Goal: Find specific page/section: Find specific page/section

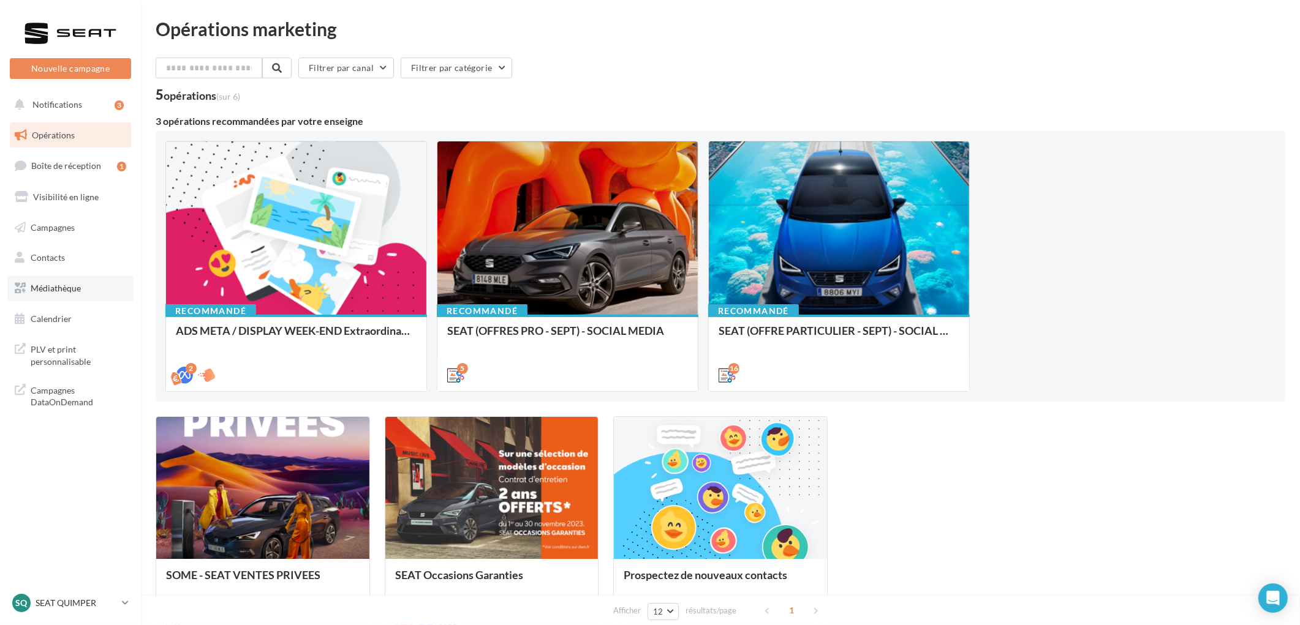
click at [46, 288] on span "Médiathèque" at bounding box center [56, 288] width 50 height 10
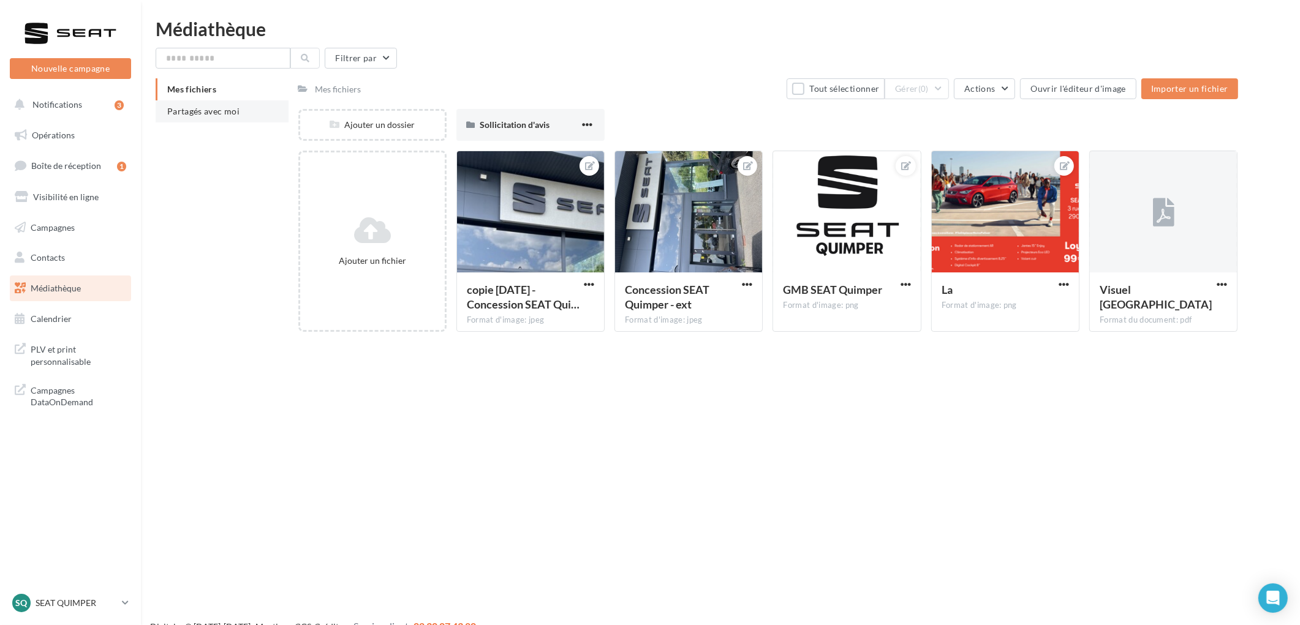
click at [246, 107] on li "Partagés avec moi" at bounding box center [222, 111] width 133 height 22
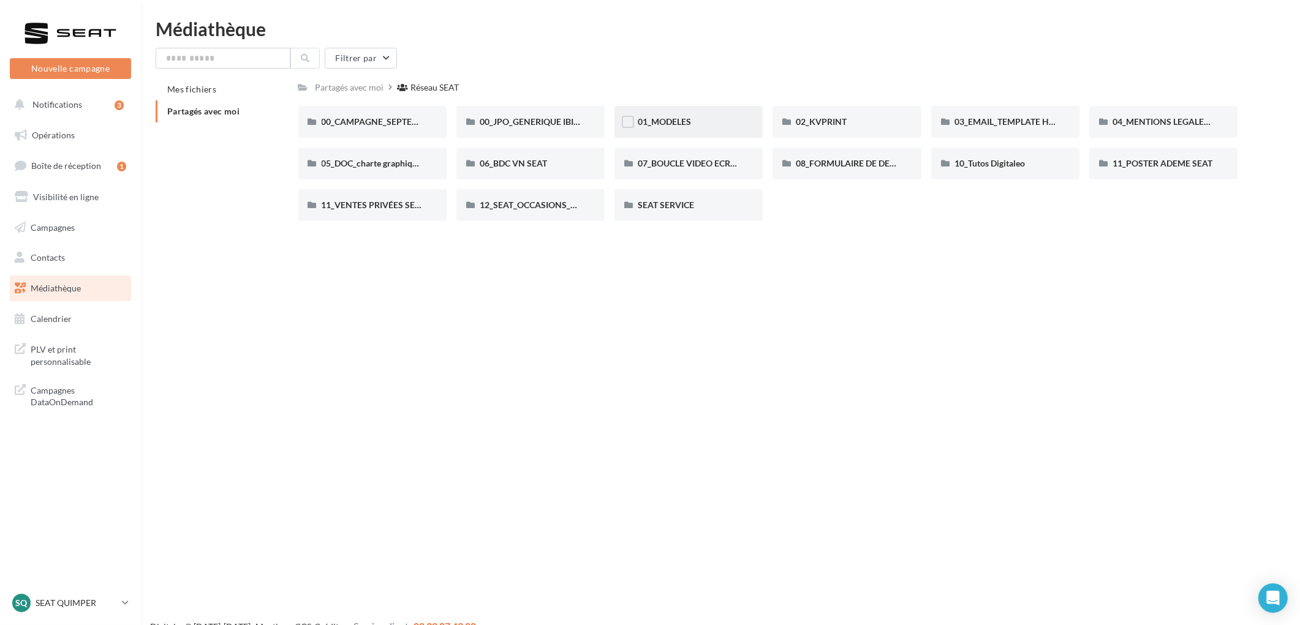
click at [670, 117] on span "01_MODELES" at bounding box center [664, 121] width 53 height 10
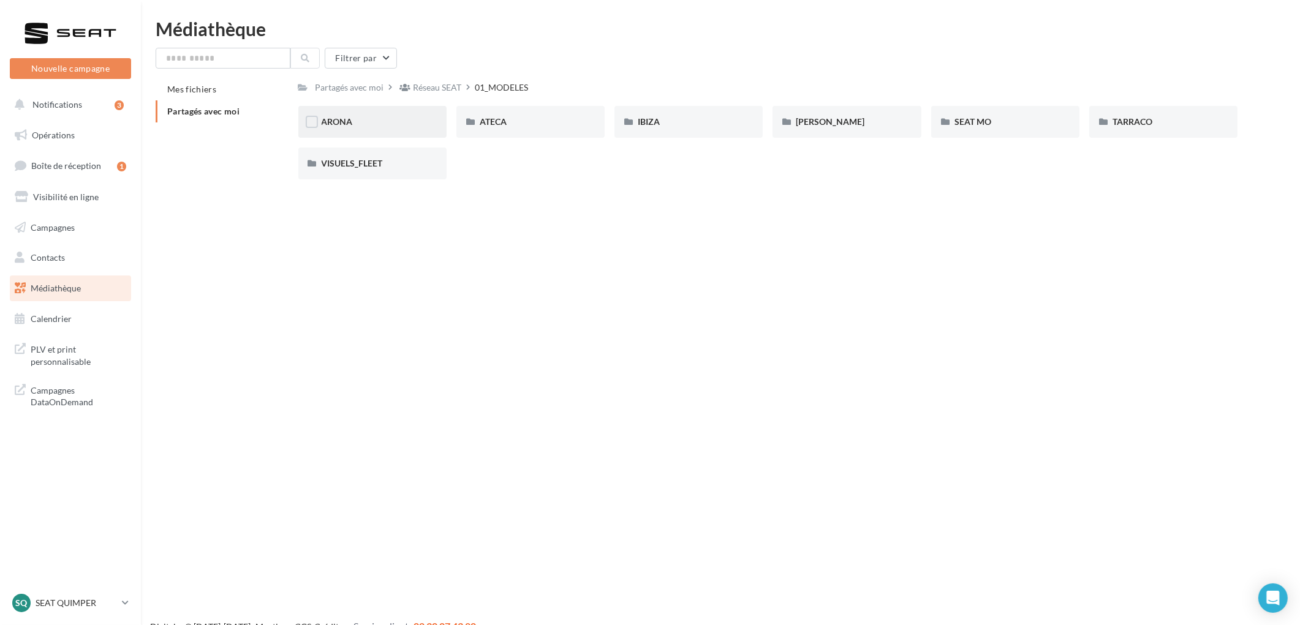
click at [381, 124] on div "ARONA" at bounding box center [373, 122] width 102 height 12
click at [384, 137] on div "01-IMAGES" at bounding box center [372, 122] width 148 height 32
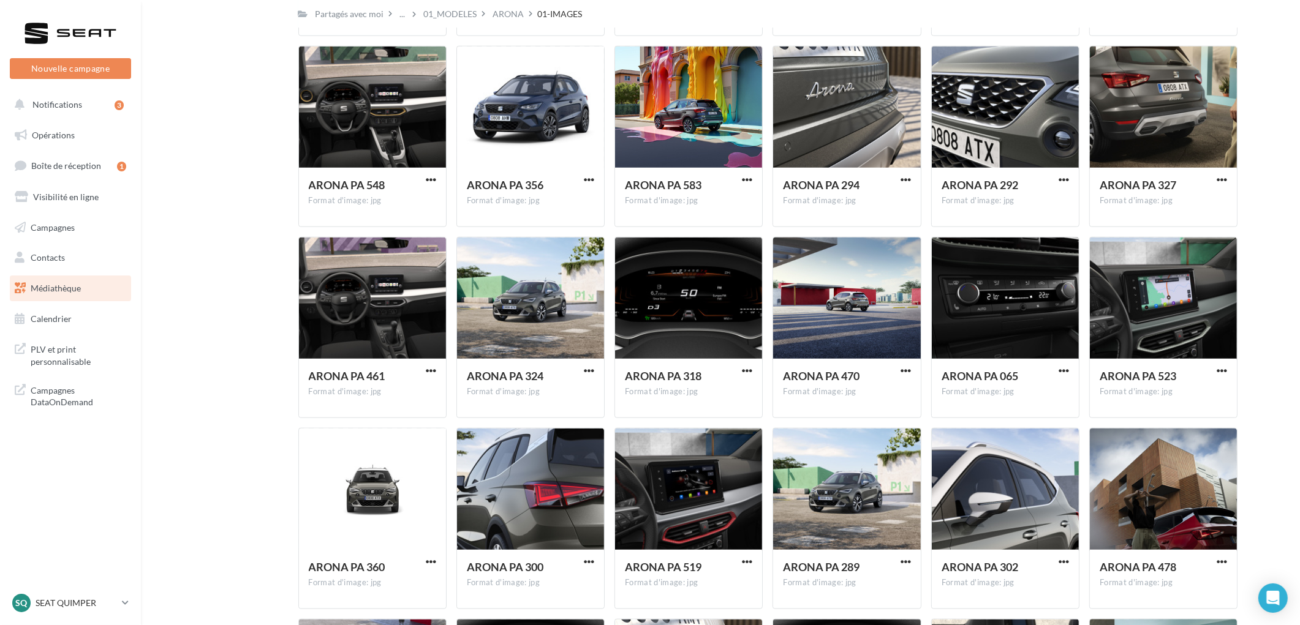
scroll to position [1740, 0]
